Goal: Task Accomplishment & Management: Manage account settings

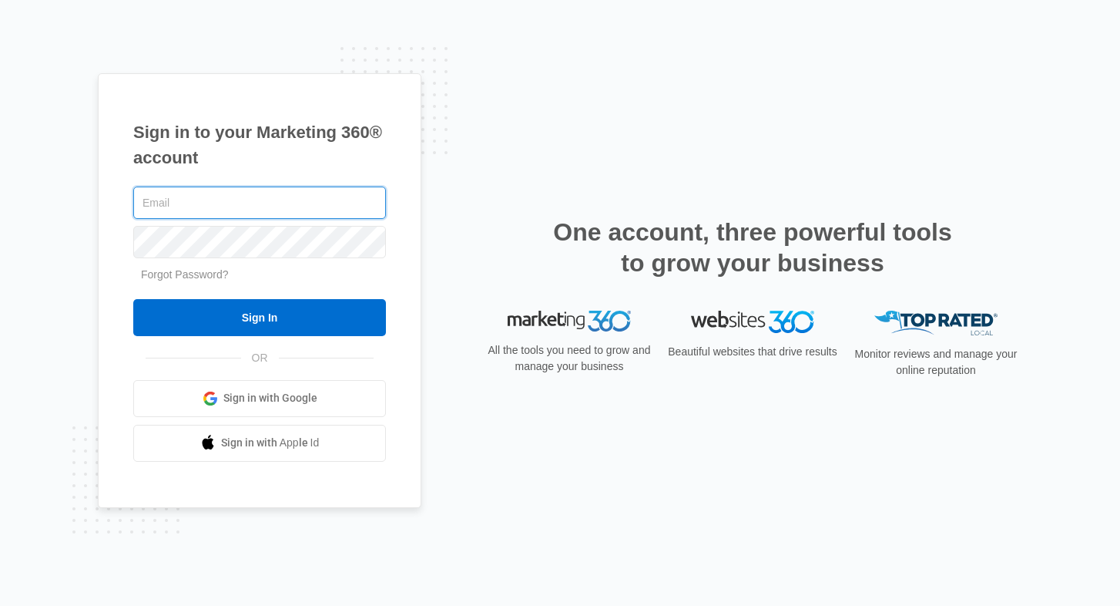
click at [133, 222] on div at bounding box center [133, 222] width 0 height 0
click at [314, 203] on input "text" at bounding box center [259, 202] width 253 height 32
click at [133, 222] on div at bounding box center [133, 222] width 0 height 0
type input "h"
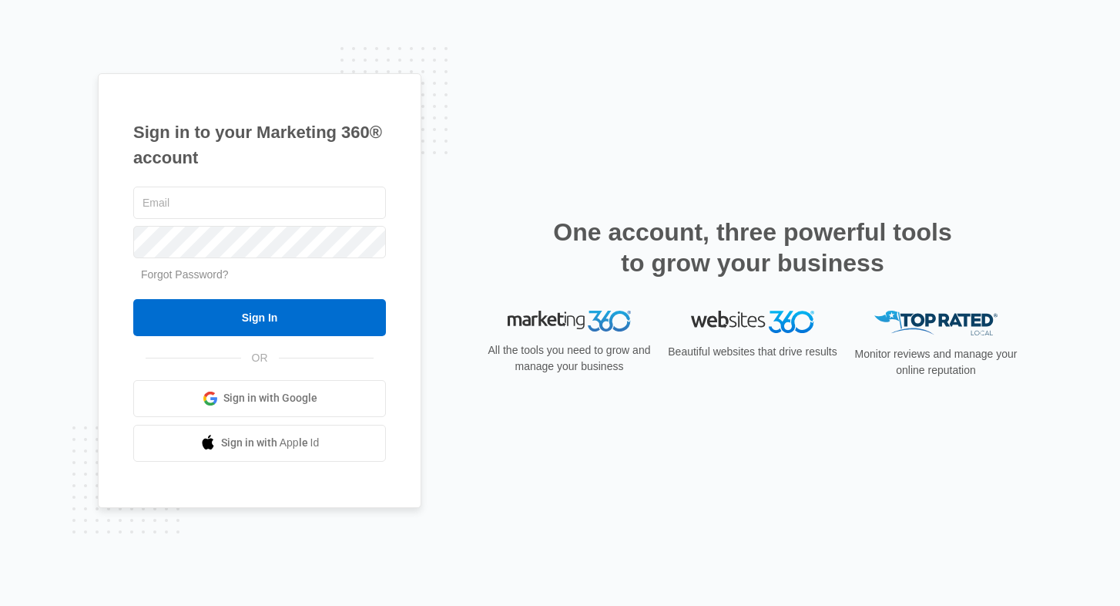
click at [748, 79] on div "Sign in to your Marketing 360® account Forgot Password? Sign In OR" at bounding box center [560, 302] width 925 height 459
click at [133, 222] on div at bounding box center [133, 222] width 0 height 0
click at [233, 202] on input "text" at bounding box center [259, 202] width 253 height 32
paste input "hi@topgrowthmarketing.com"
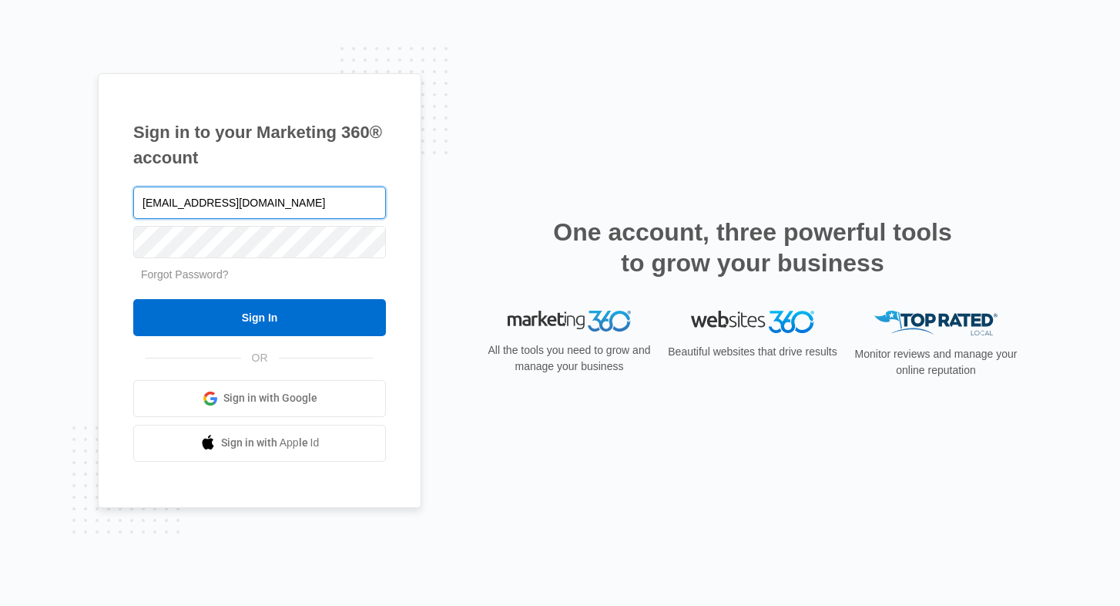
type input "hi@topgrowthmarketing.com"
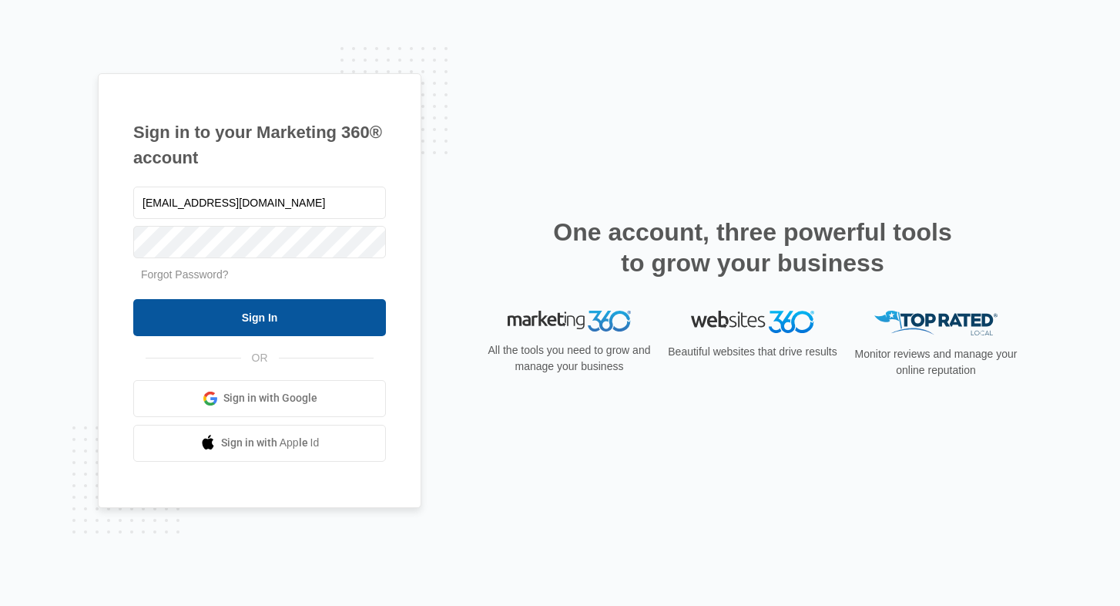
click at [301, 317] on input "Sign In" at bounding box center [259, 317] width 253 height 37
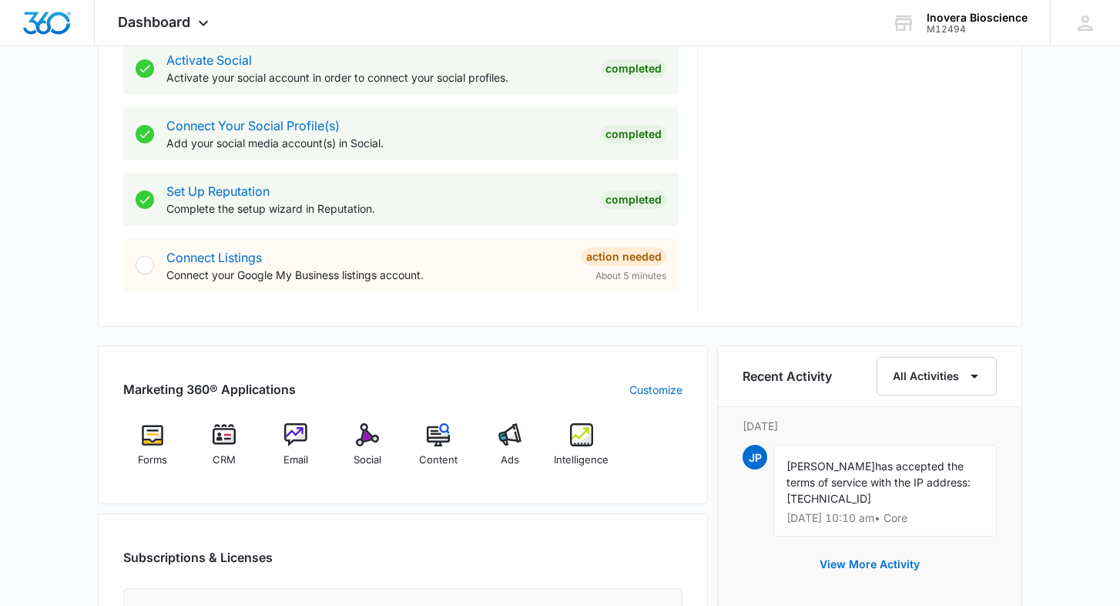
scroll to position [657, 0]
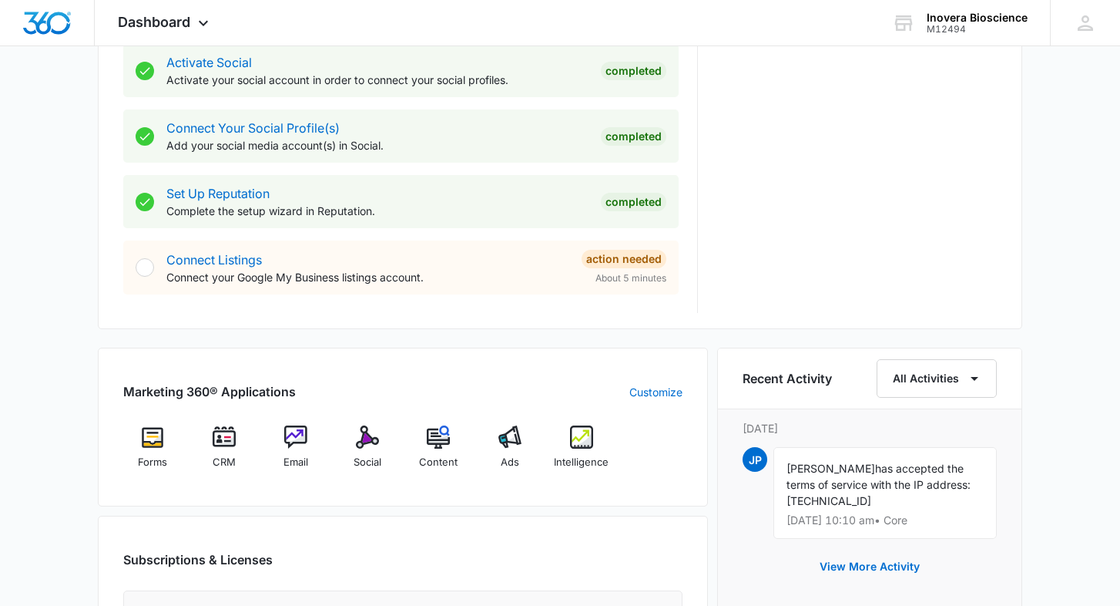
click at [628, 138] on div "Completed" at bounding box center [634, 136] width 66 height 18
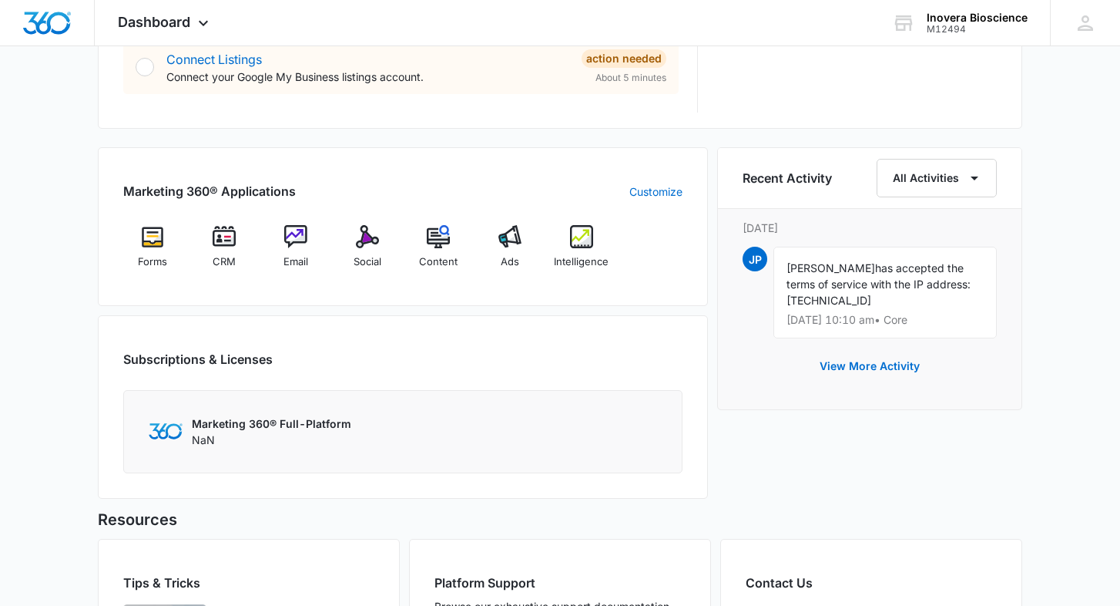
scroll to position [860, 0]
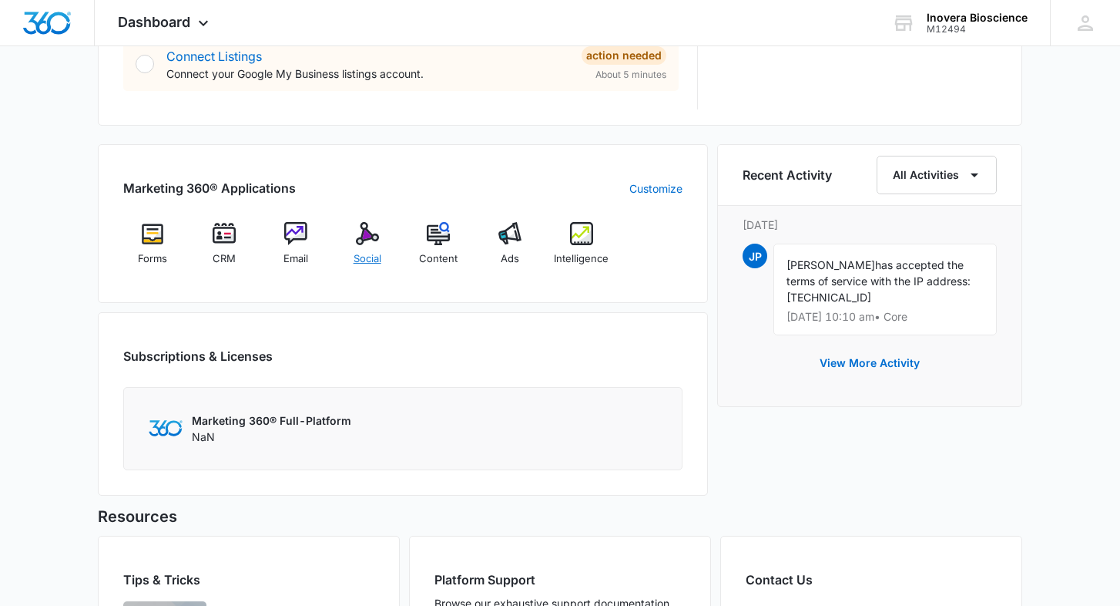
click at [365, 250] on div "Social" at bounding box center [367, 249] width 59 height 55
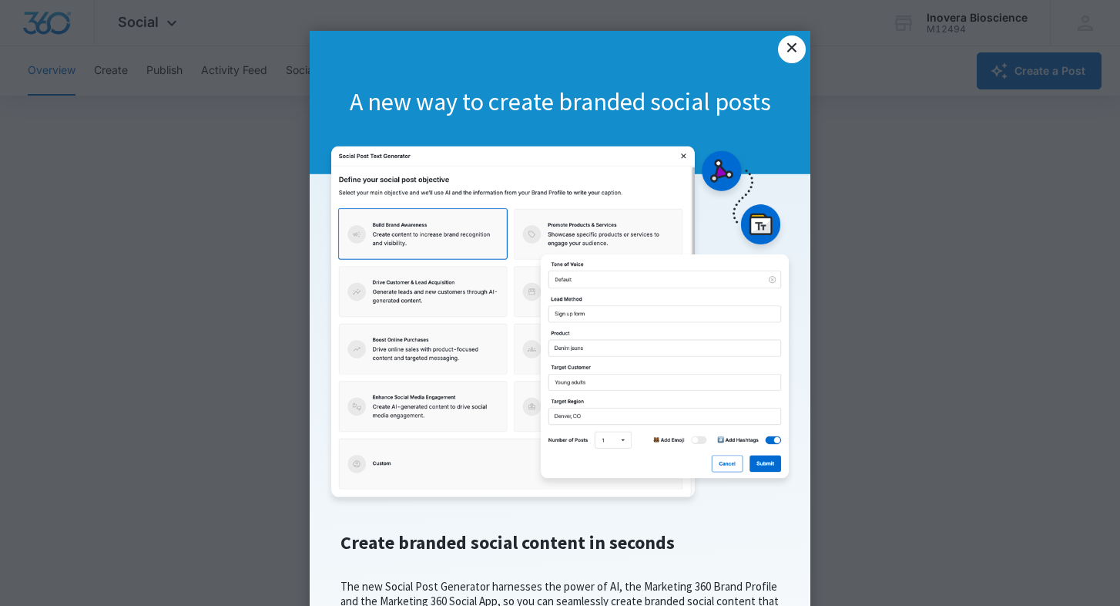
click at [788, 53] on link "×" at bounding box center [792, 49] width 28 height 28
